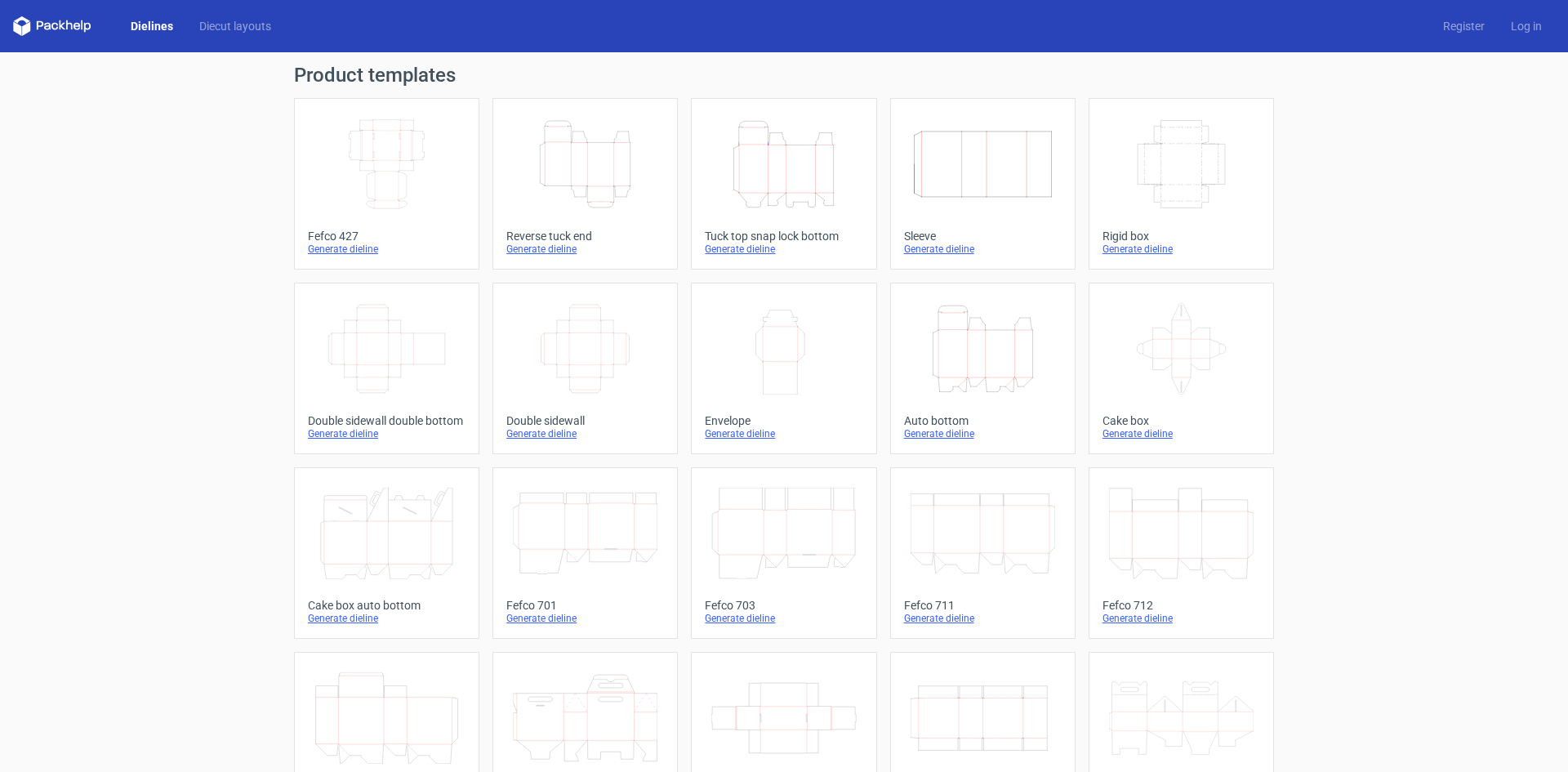
click at [919, 168] on icon "Width Depth Height" at bounding box center [983, 164] width 144 height 92
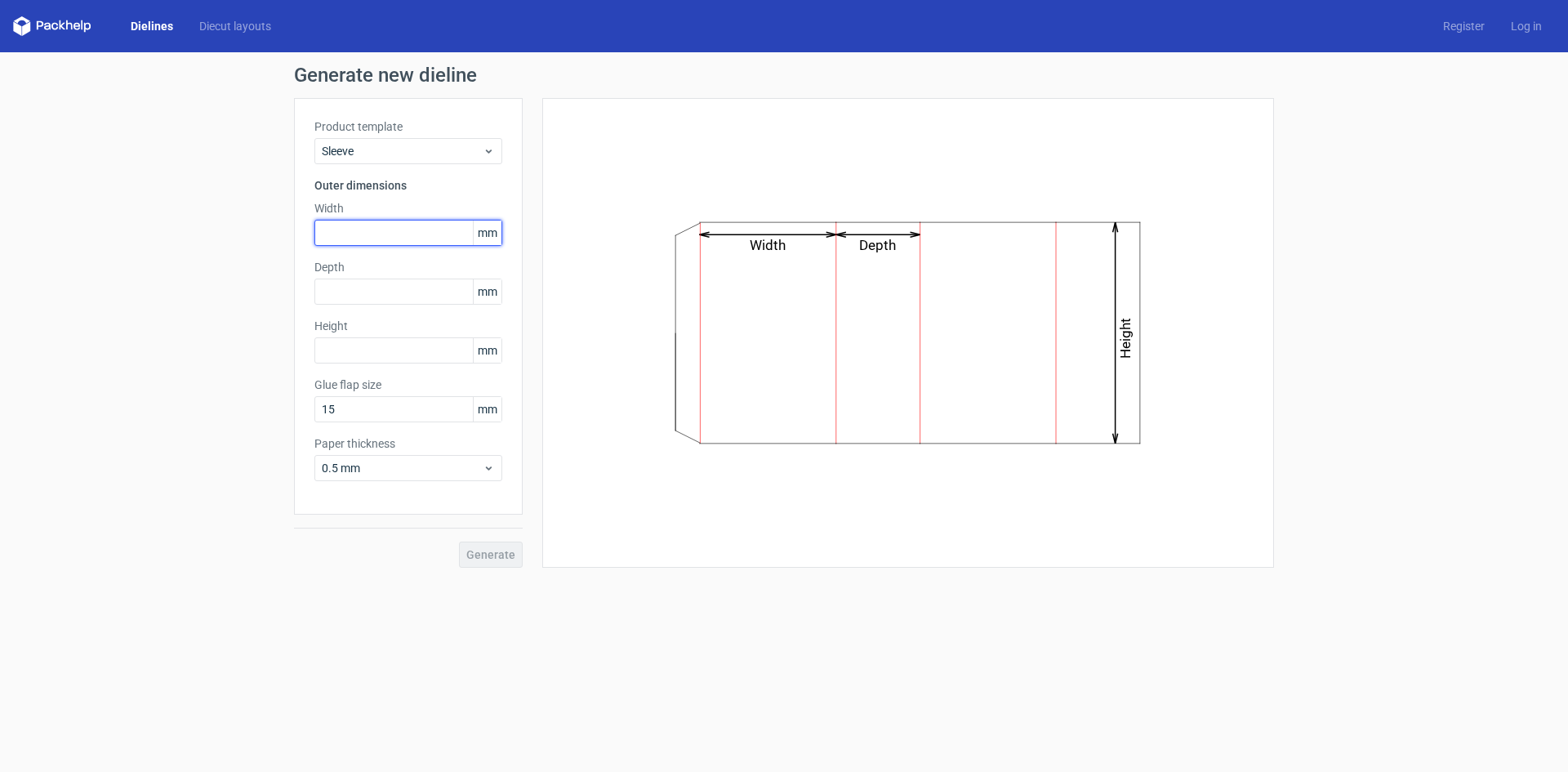
click at [357, 229] on input "text" at bounding box center [408, 232] width 188 height 26
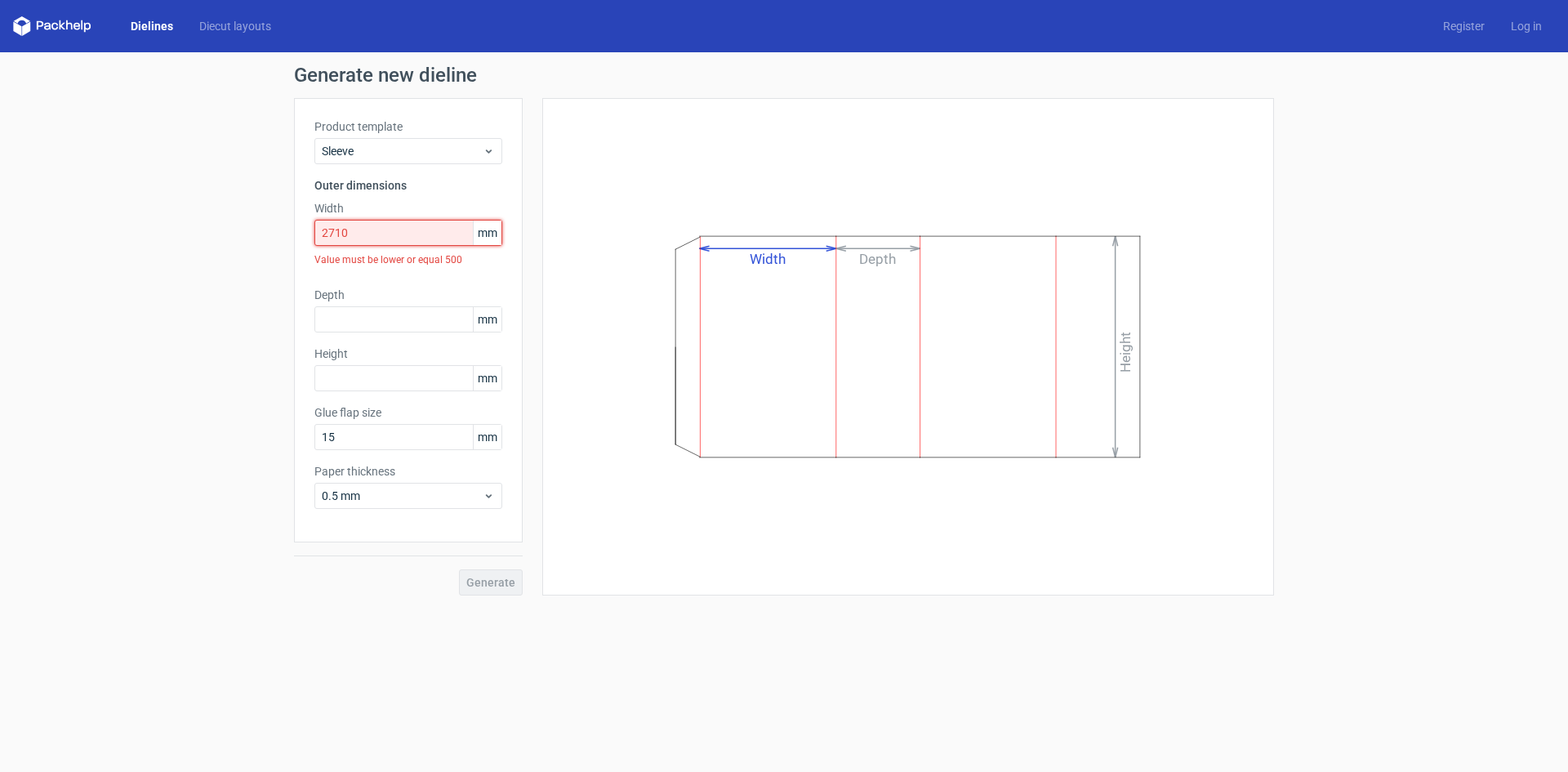
click at [357, 229] on input "2710" at bounding box center [408, 232] width 188 height 26
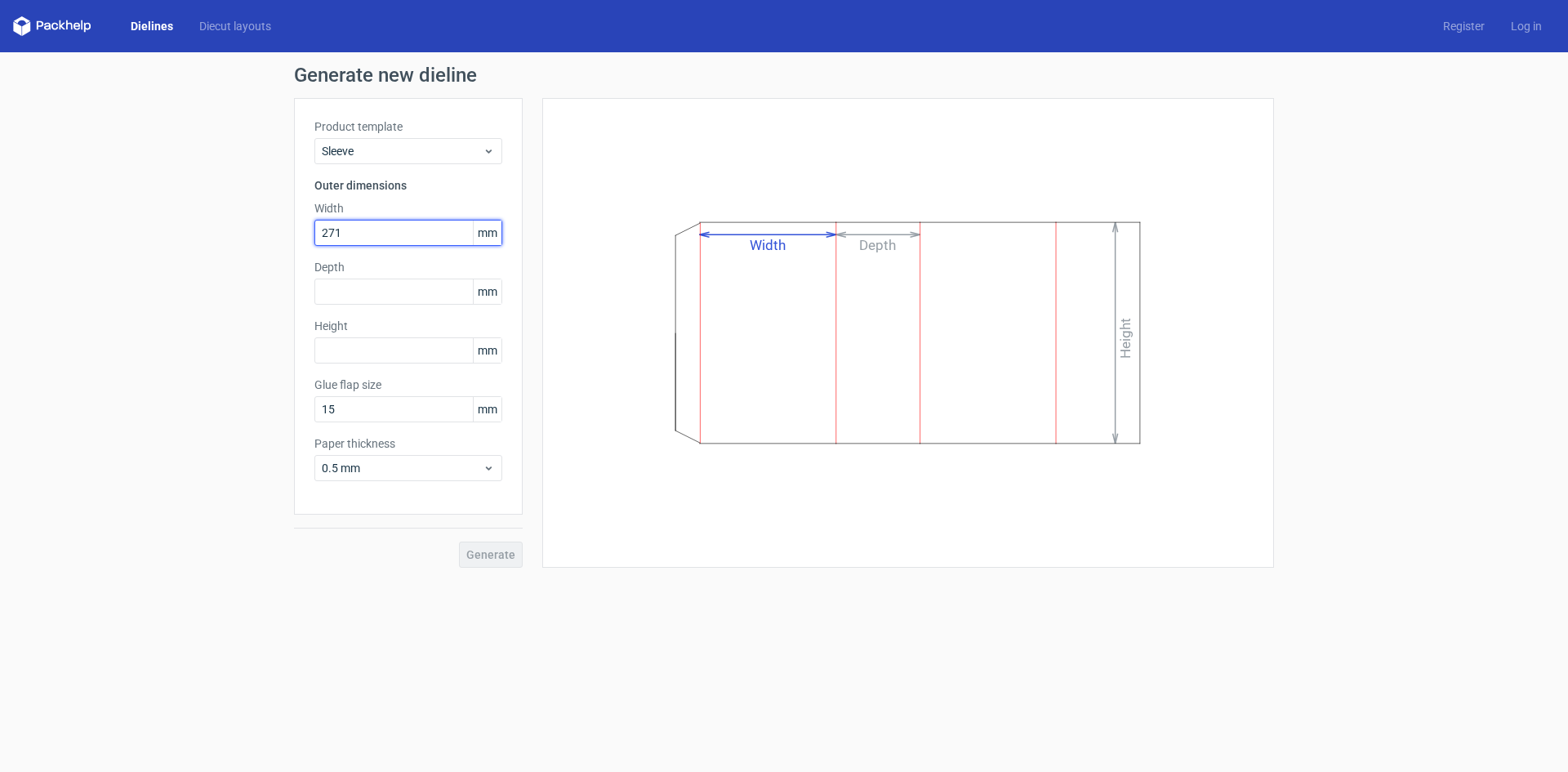
type input "271"
type input "147"
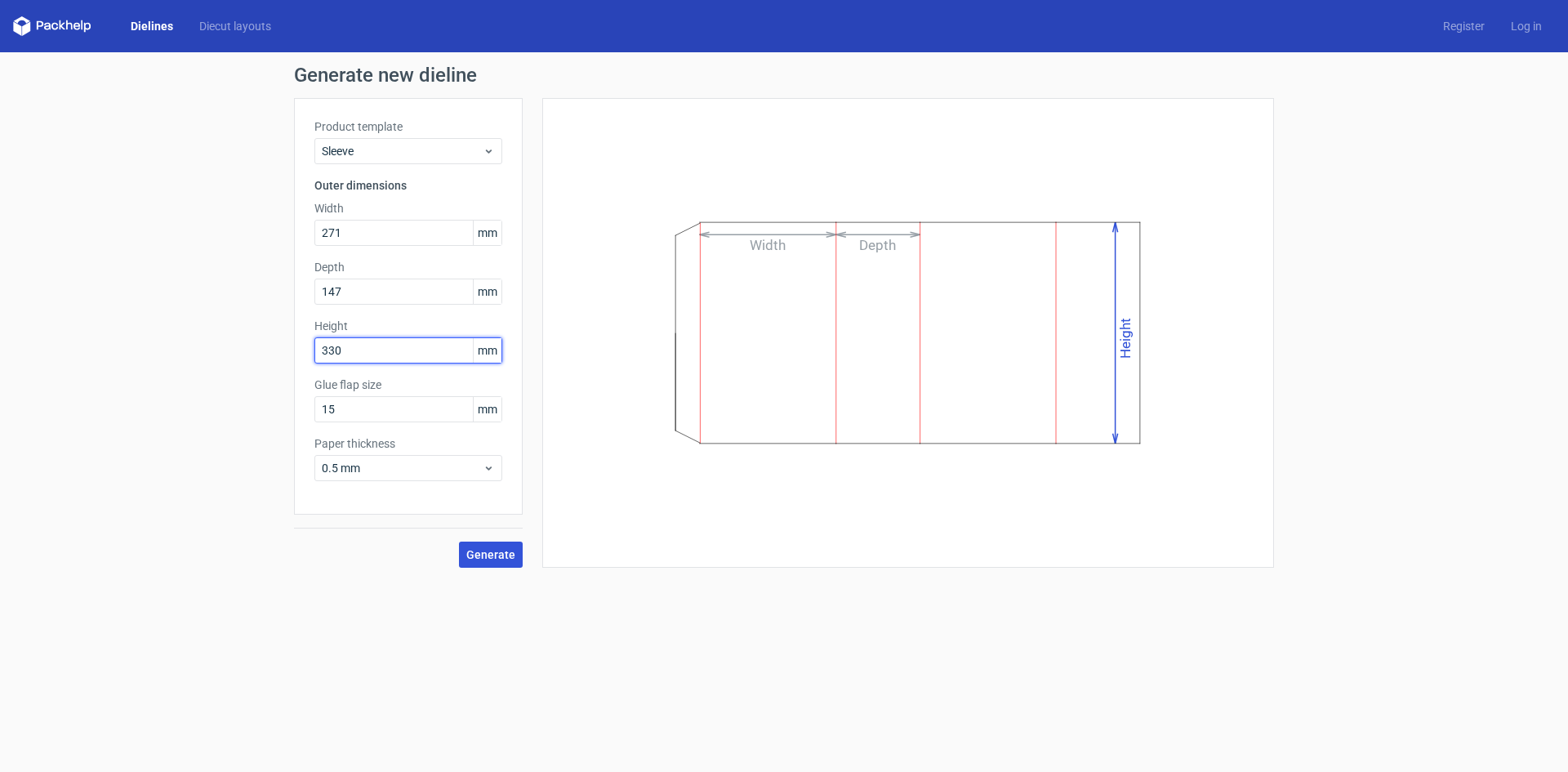
type input "330"
click at [486, 542] on button "Generate" at bounding box center [490, 554] width 63 height 26
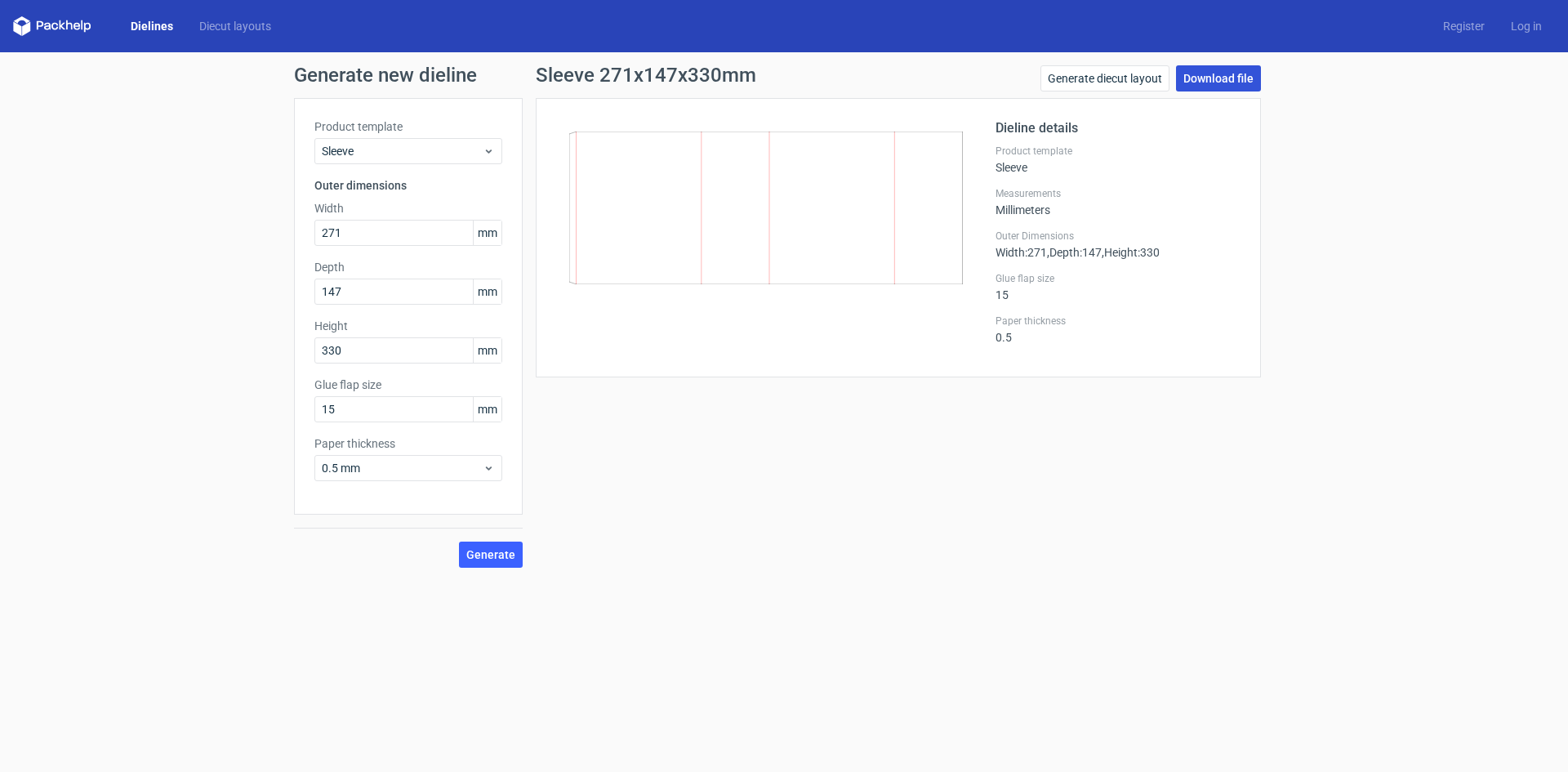
click at [1237, 75] on link "Download file" at bounding box center [1217, 78] width 85 height 26
